Goal: Task Accomplishment & Management: Manage account settings

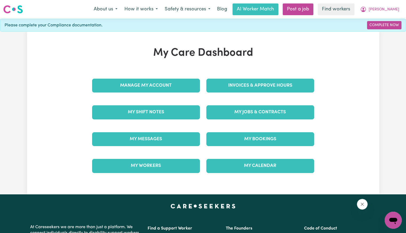
click at [226, 73] on div "Invoices & Approve Hours" at bounding box center [260, 85] width 114 height 27
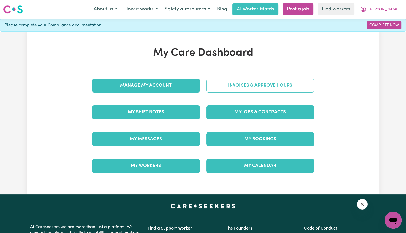
click at [228, 83] on link "Invoices & Approve Hours" at bounding box center [260, 86] width 108 height 14
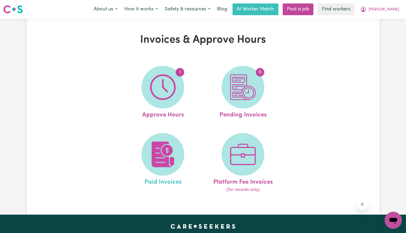
click at [182, 142] on link "Paid Invoices" at bounding box center [162, 163] width 77 height 60
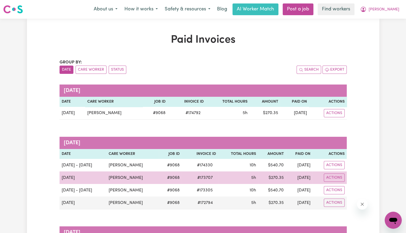
click at [194, 177] on span "# 173707" at bounding box center [205, 178] width 22 height 6
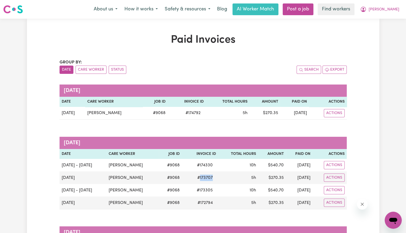
copy span "173707"
click at [392, 10] on span "[PERSON_NAME]" at bounding box center [383, 10] width 31 height 6
click at [385, 30] on link "Logout" at bounding box center [381, 31] width 42 height 10
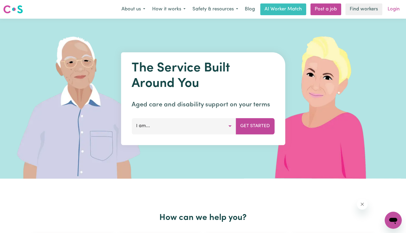
click at [395, 10] on link "Login" at bounding box center [393, 9] width 18 height 12
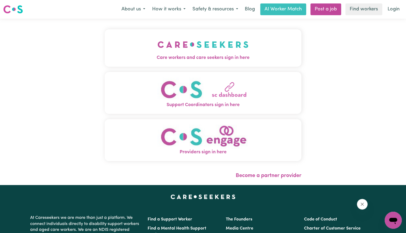
click at [164, 41] on img "Care workers and care seekers sign in here" at bounding box center [202, 45] width 91 height 20
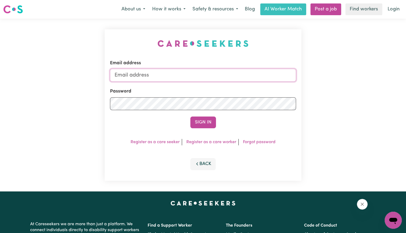
click at [192, 78] on input "Email address" at bounding box center [203, 75] width 186 height 13
drag, startPoint x: 141, startPoint y: 79, endPoint x: 288, endPoint y: 82, distance: 147.1
click at [314, 78] on div "Email address [EMAIL_ADDRESS][DOMAIN_NAME] Password Sign In Register as a care …" at bounding box center [203, 105] width 406 height 173
click at [164, 75] on input "[EMAIL_ADDRESS][DOMAIN_NAME]" at bounding box center [203, 75] width 186 height 13
drag, startPoint x: 143, startPoint y: 74, endPoint x: 375, endPoint y: 89, distance: 232.3
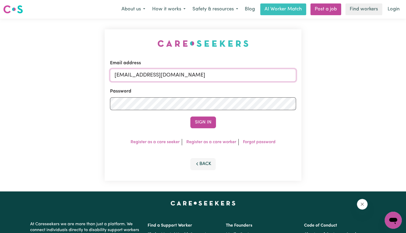
click at [375, 89] on div "Email address [EMAIL_ADDRESS][DOMAIN_NAME] Password Sign In Register as a care …" at bounding box center [203, 105] width 406 height 173
click at [190, 117] on button "Sign In" at bounding box center [203, 123] width 26 height 12
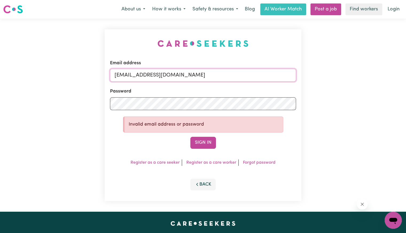
click at [191, 75] on input "[EMAIL_ADDRESS][DOMAIN_NAME]" at bounding box center [203, 75] width 186 height 13
type input "[EMAIL_ADDRESS][DOMAIN_NAME]"
click at [190, 137] on button "Sign In" at bounding box center [203, 143] width 26 height 12
